Goal: Navigation & Orientation: Find specific page/section

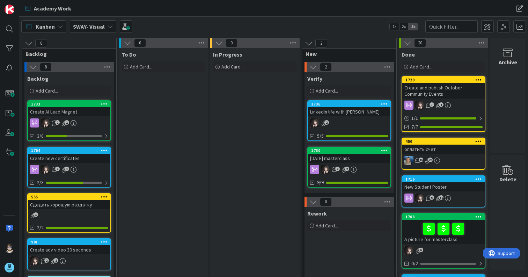
click at [108, 26] on icon at bounding box center [111, 27] width 6 height 6
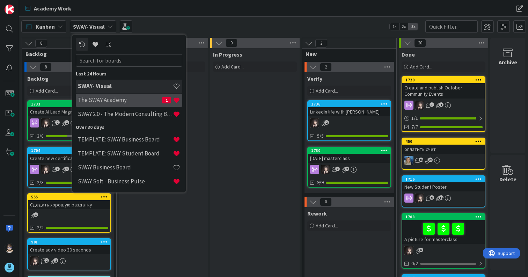
click at [130, 97] on h4 "The SWAY Academy" at bounding box center [120, 99] width 84 height 7
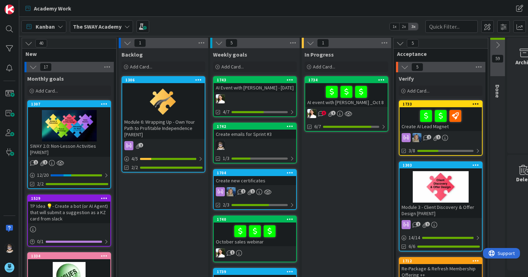
click at [322, 113] on span "3" at bounding box center [324, 113] width 5 height 5
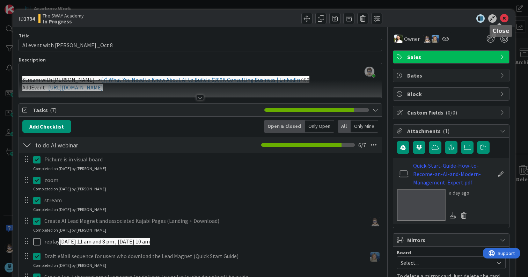
click at [501, 20] on icon at bounding box center [504, 18] width 8 height 8
